Goal: Communication & Community: Share content

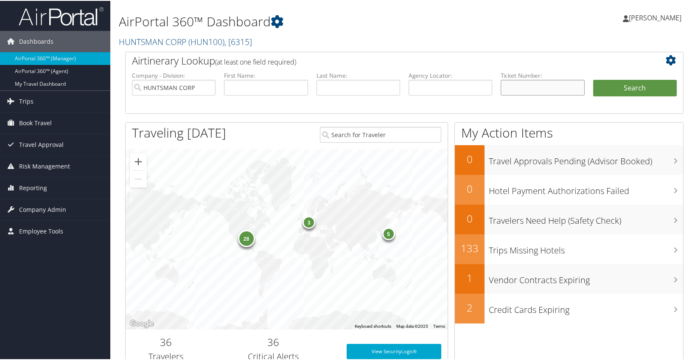
click at [511, 88] on input "text" at bounding box center [542, 87] width 84 height 16
type input "0167308796295"
click at [627, 87] on button "Search" at bounding box center [635, 87] width 84 height 17
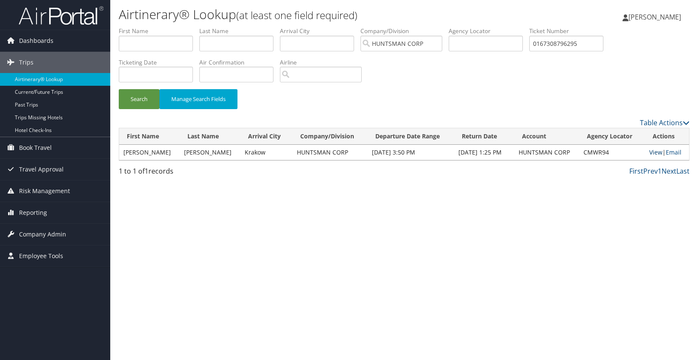
click at [657, 151] on link "View" at bounding box center [655, 152] width 13 height 8
drag, startPoint x: 586, startPoint y: 43, endPoint x: 505, endPoint y: 41, distance: 81.0
click at [505, 27] on ul "First Name Last Name Departure City Arrival City Company/Division HUNTSMAN CORP…" at bounding box center [404, 27] width 571 height 0
type input "0167309696533"
click at [140, 95] on button "Search" at bounding box center [139, 99] width 41 height 20
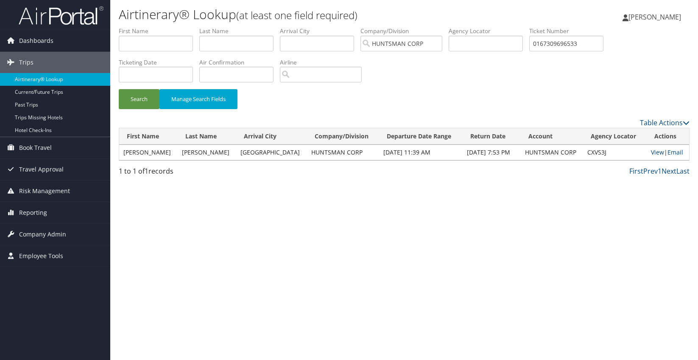
click at [653, 154] on link "View" at bounding box center [657, 152] width 13 height 8
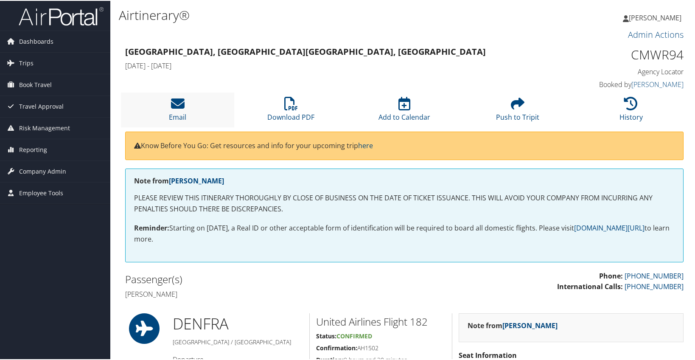
click at [185, 107] on li "Email" at bounding box center [177, 109] width 113 height 34
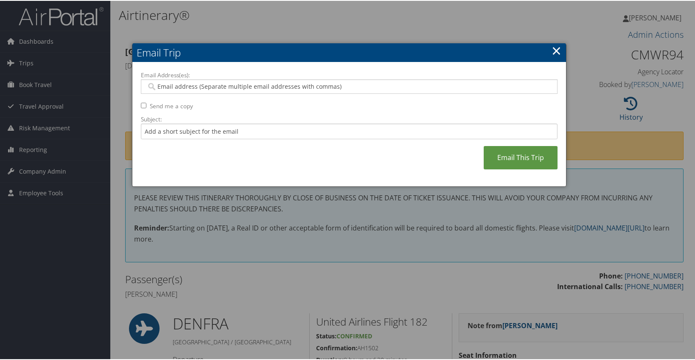
click at [167, 85] on input "Email Address(es):" at bounding box center [348, 85] width 405 height 8
paste input "[PERSON_NAME][EMAIL_ADDRESS][DOMAIN_NAME]"
type input "[PERSON_NAME][EMAIL_ADDRESS][DOMAIN_NAME]"
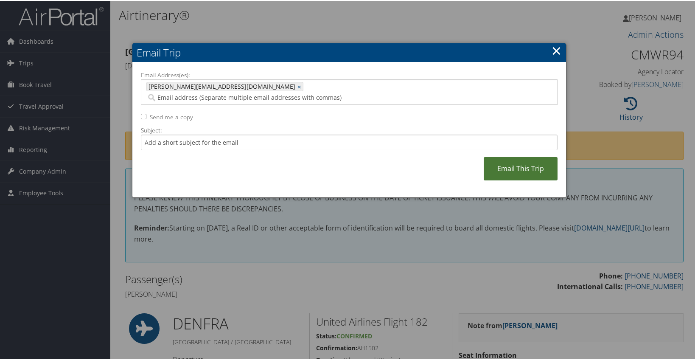
click at [525, 158] on link "Email This Trip" at bounding box center [520, 167] width 74 height 23
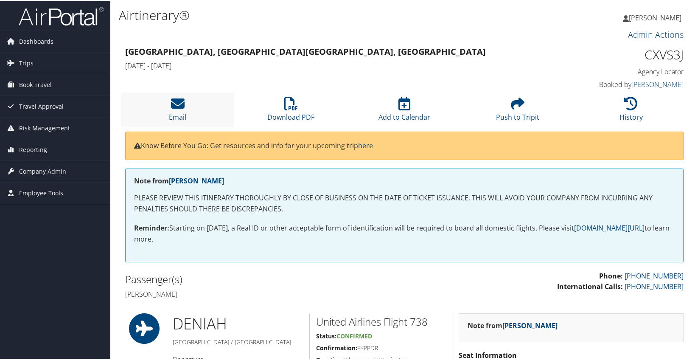
click at [189, 109] on li "Email" at bounding box center [177, 109] width 113 height 34
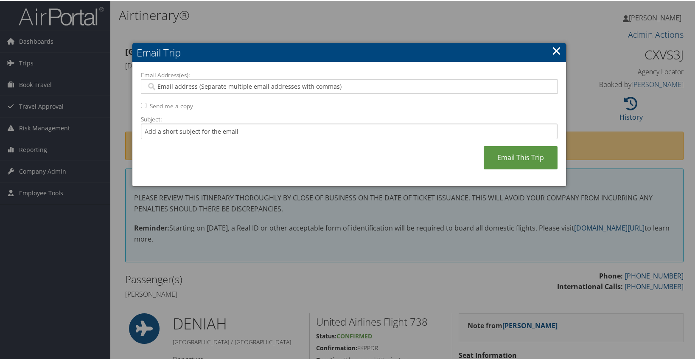
click at [174, 87] on input "Email Address(es):" at bounding box center [348, 85] width 405 height 8
paste input "[PERSON_NAME][EMAIL_ADDRESS][DOMAIN_NAME]"
type input "[PERSON_NAME][EMAIL_ADDRESS][DOMAIN_NAME]"
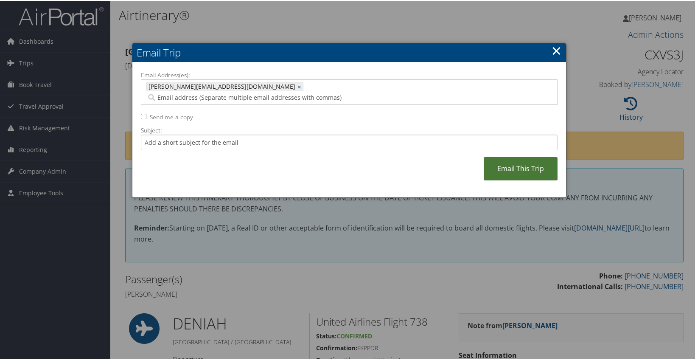
click at [536, 156] on link "Email This Trip" at bounding box center [520, 167] width 74 height 23
